Goal: Task Accomplishment & Management: Manage account settings

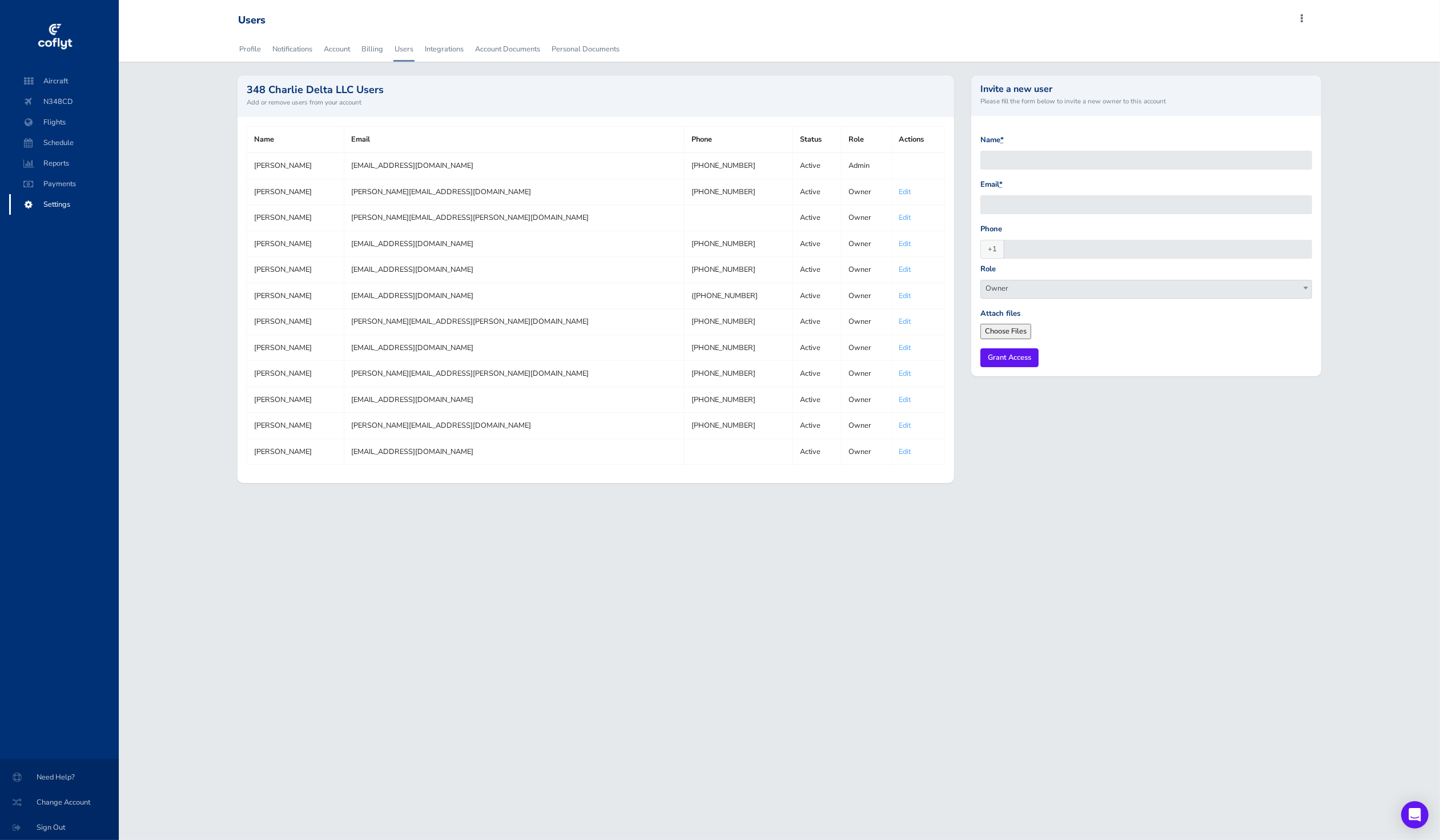
click at [200, 130] on div "Profile Notifications Account Billing Users Integrations Account Documents Pers…" at bounding box center [780, 266] width 1322 height 460
click at [51, 119] on span "Flights" at bounding box center [64, 122] width 87 height 21
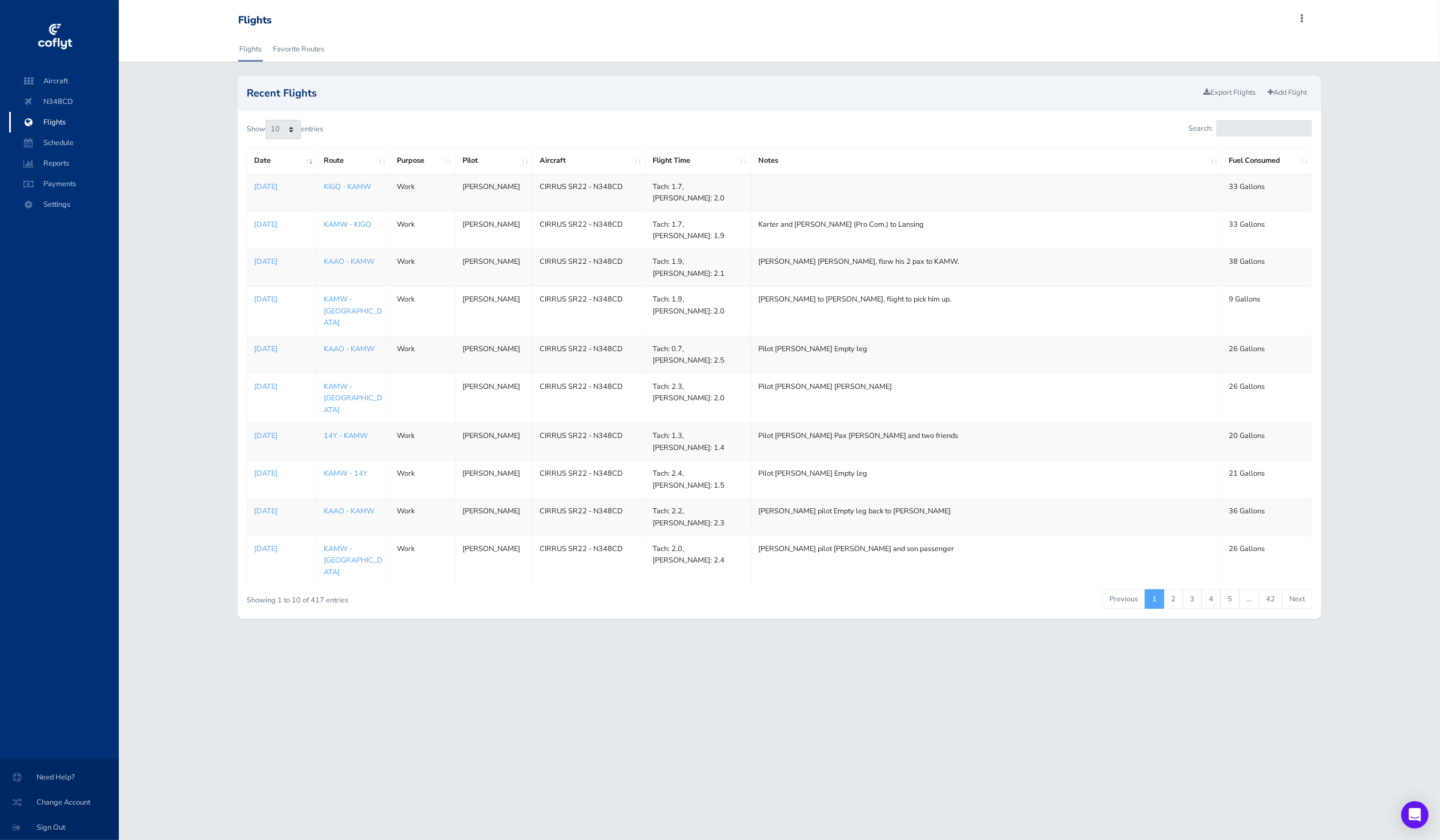
click at [64, 214] on li at bounding box center [63, 217] width 109 height 5
click at [71, 201] on span "Settings" at bounding box center [64, 204] width 87 height 21
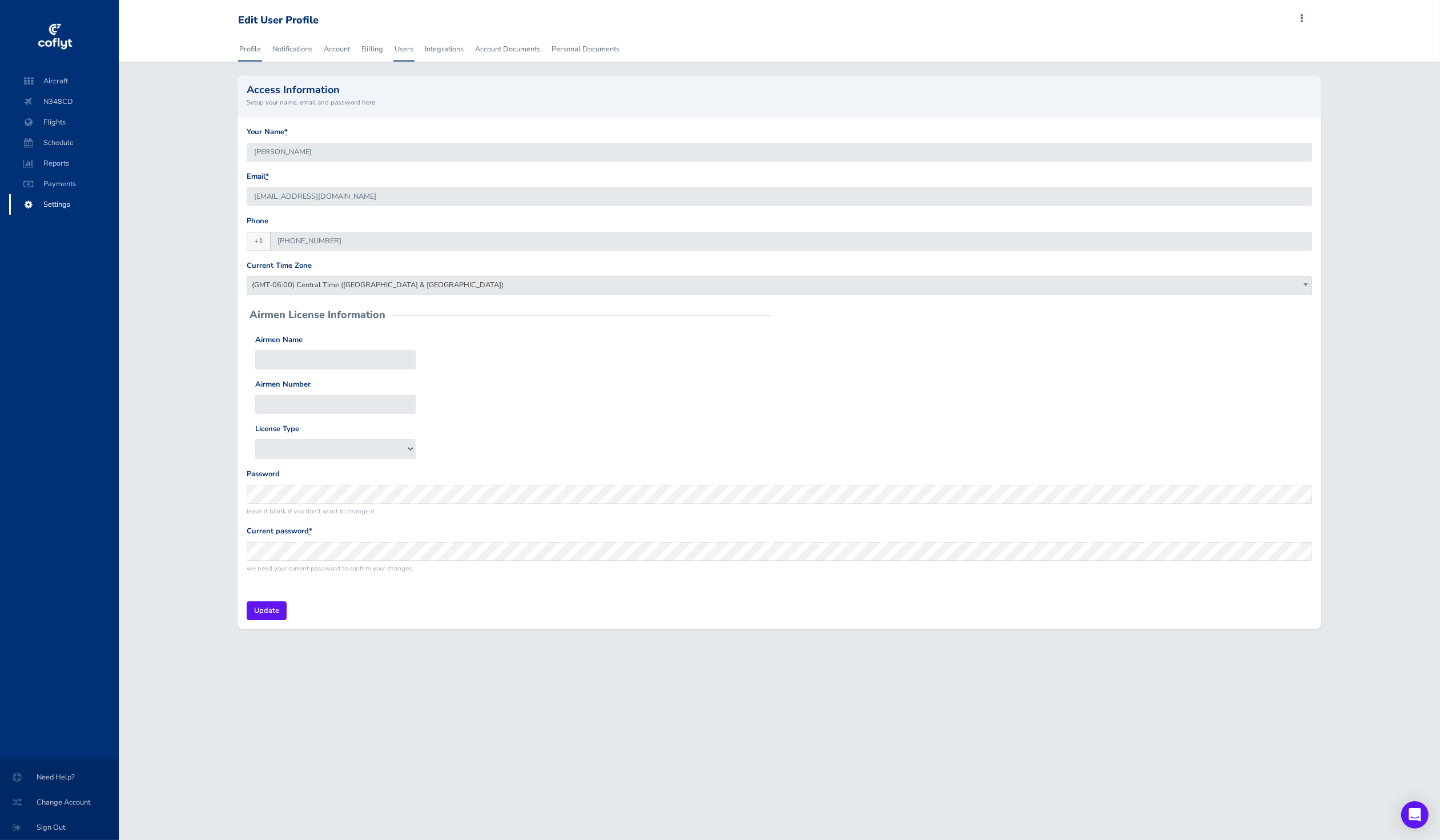
click at [407, 52] on link "Users" at bounding box center [404, 48] width 21 height 25
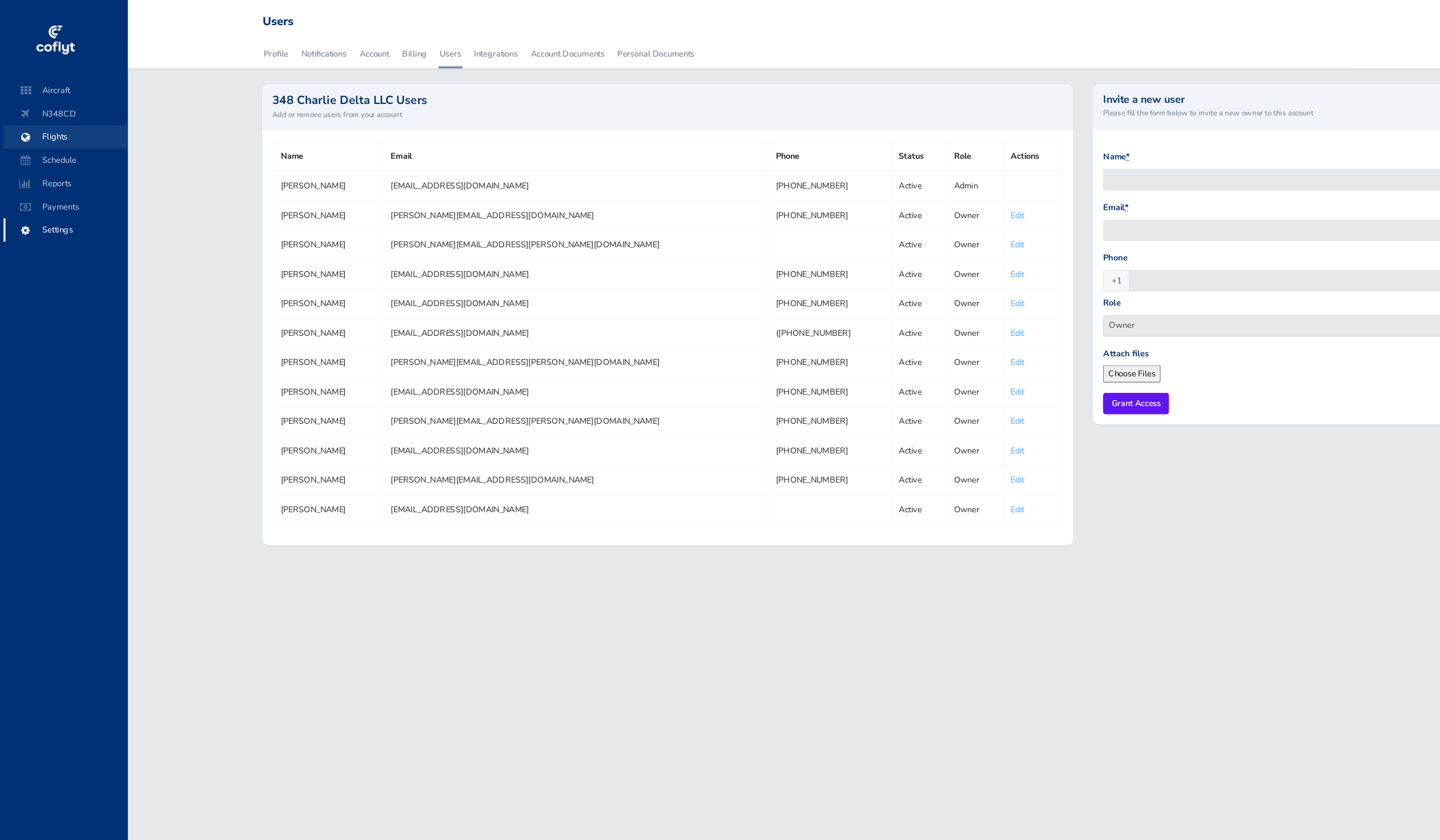
click at [76, 120] on span "Flights" at bounding box center [64, 122] width 87 height 21
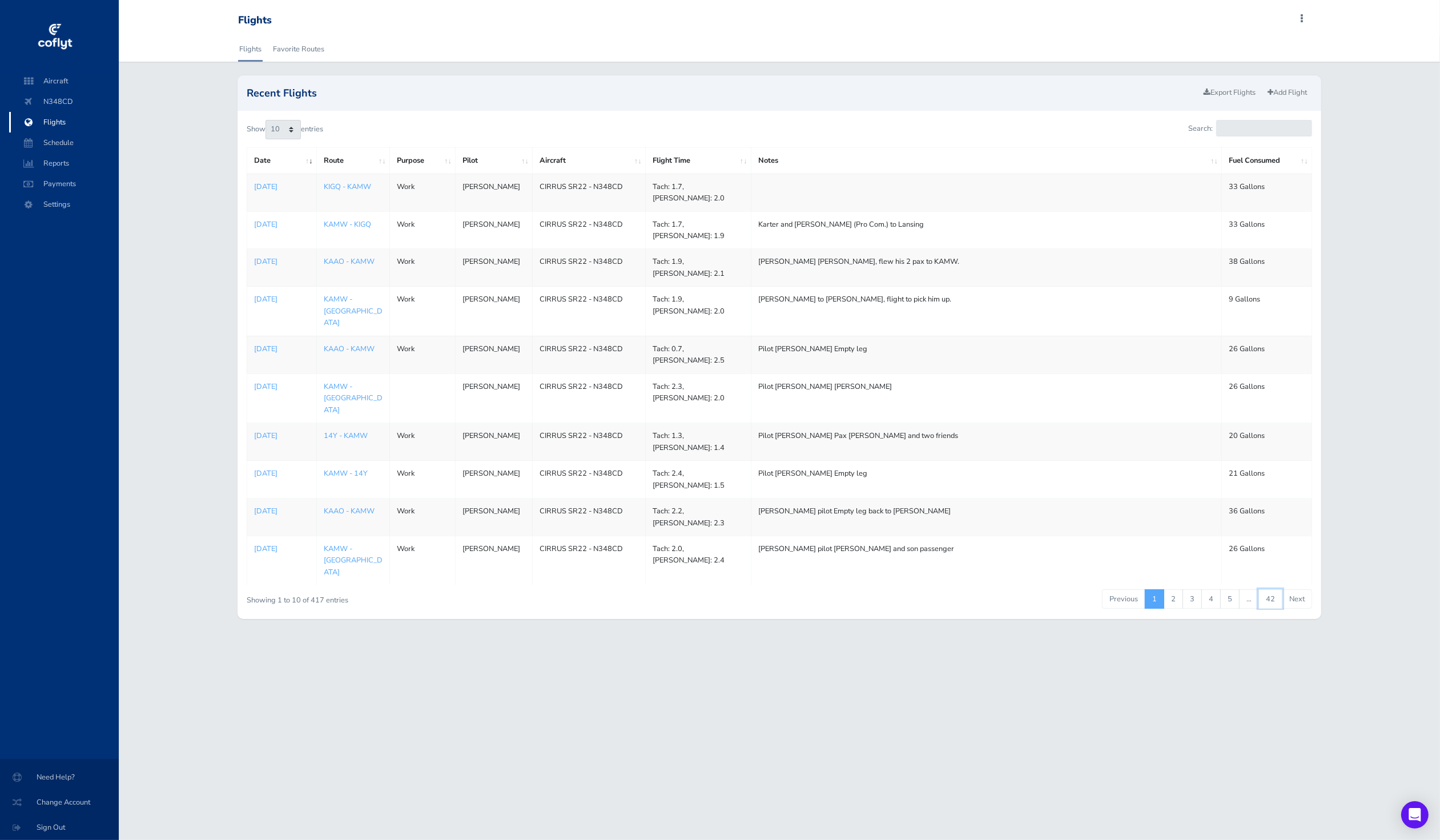
click at [1271, 589] on link "42" at bounding box center [1270, 599] width 24 height 20
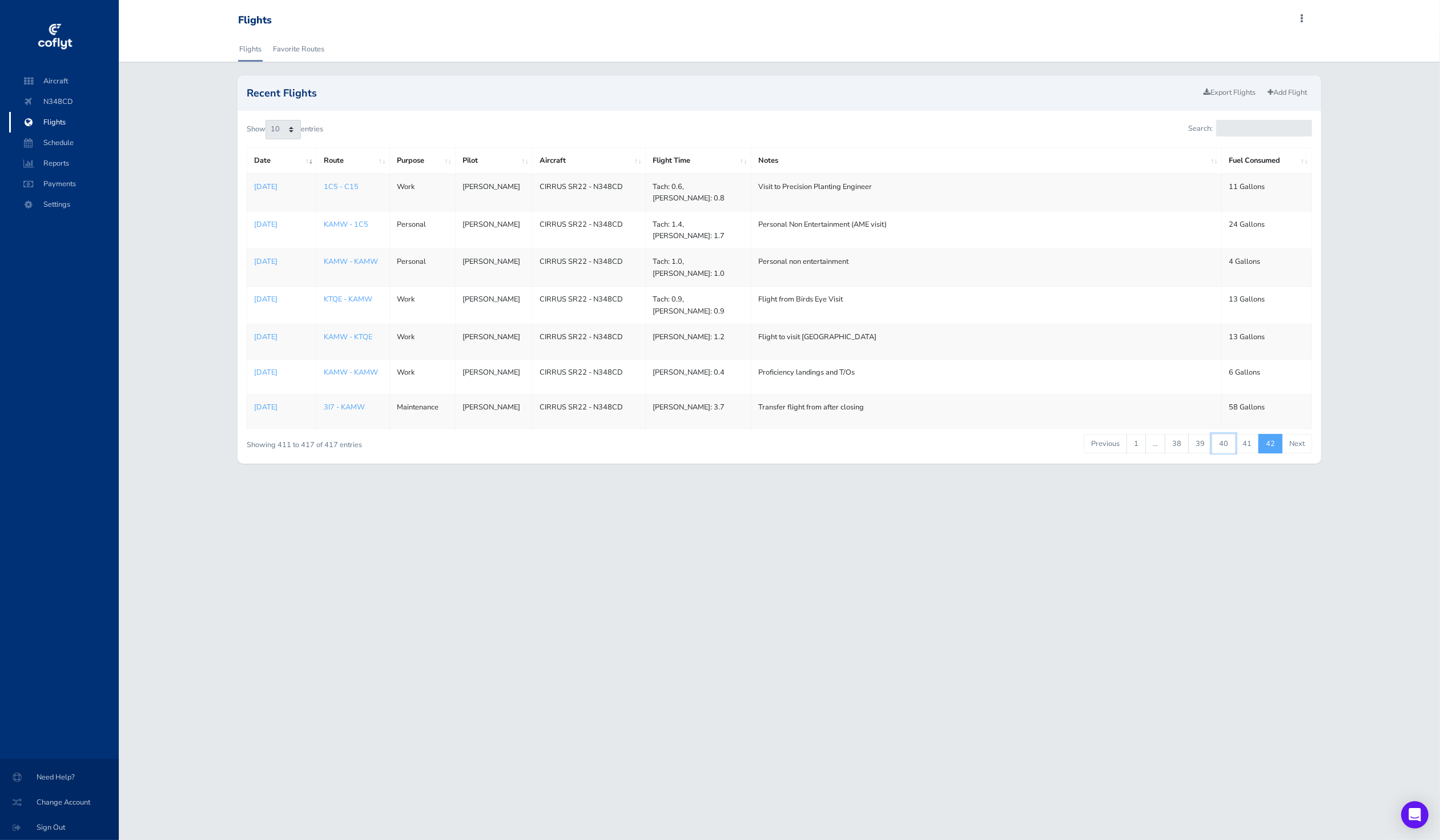
click at [1221, 434] on link "40" at bounding box center [1223, 443] width 24 height 20
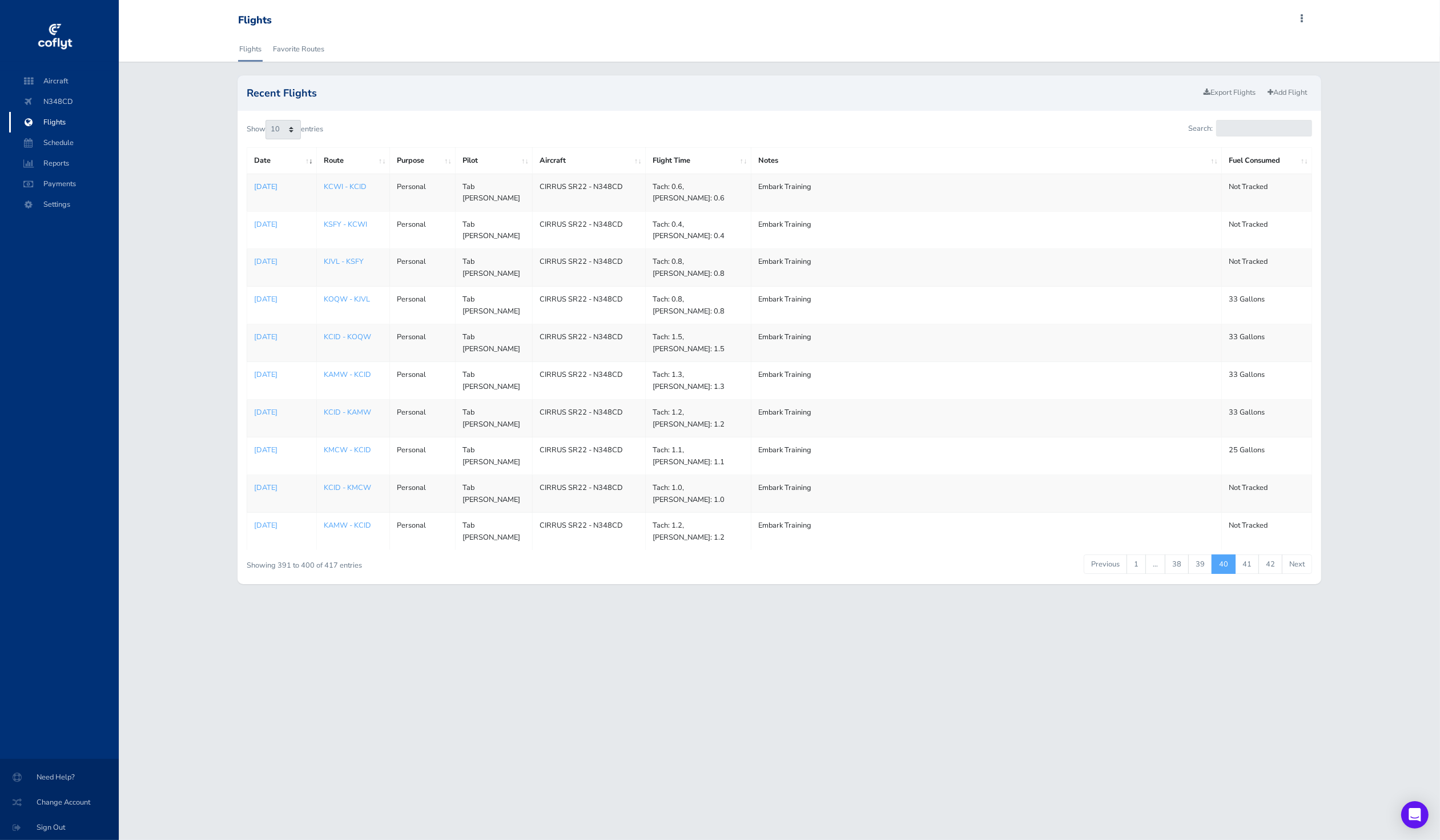
click at [274, 186] on p "Apr 09, 2022" at bounding box center [281, 186] width 55 height 11
